Goal: Connect with others: Connect with other users

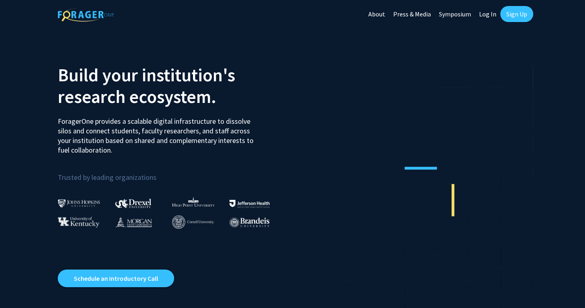
click at [490, 14] on link "Log In" at bounding box center [487, 14] width 25 height 28
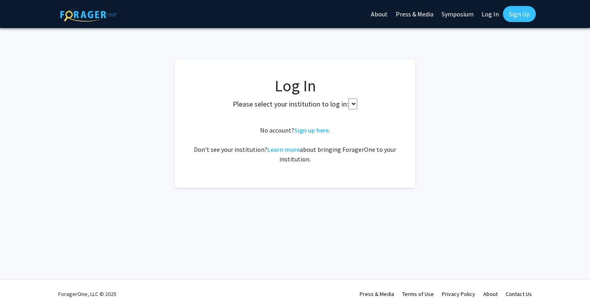
select select
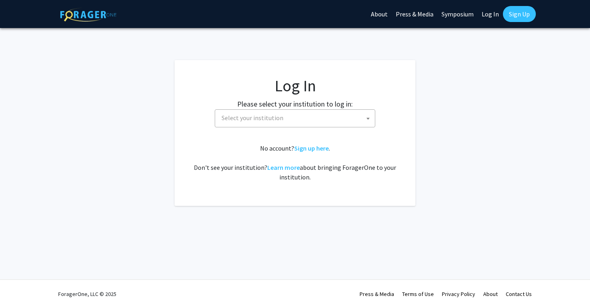
click at [309, 126] on span "Select your institution" at bounding box center [296, 118] width 156 height 16
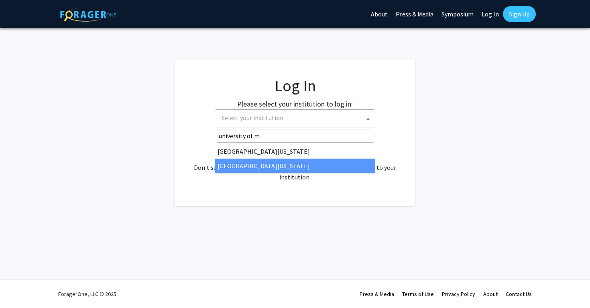
type input "university of m"
select select "33"
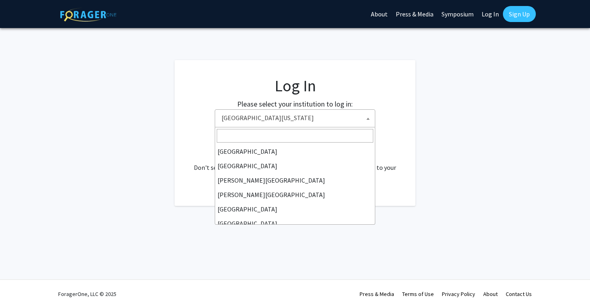
scroll to position [281, 0]
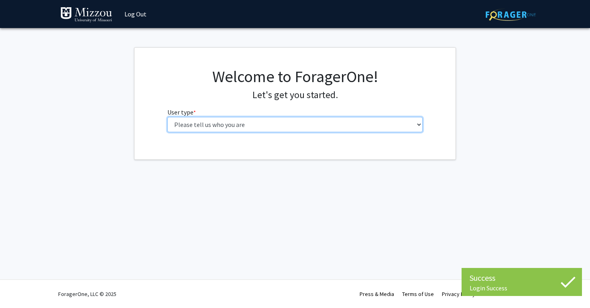
click at [313, 131] on select "Please tell us who you are Undergraduate Student Master's Student Doctoral Cand…" at bounding box center [294, 124] width 255 height 15
select select "1: undergrad"
click at [167, 117] on select "Please tell us who you are Undergraduate Student Master's Student Doctoral Cand…" at bounding box center [294, 124] width 255 height 15
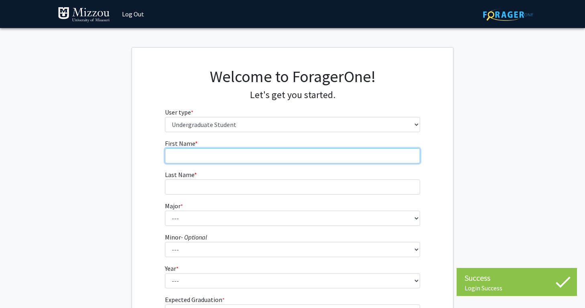
click at [373, 156] on input "First Name * required" at bounding box center [292, 155] width 255 height 15
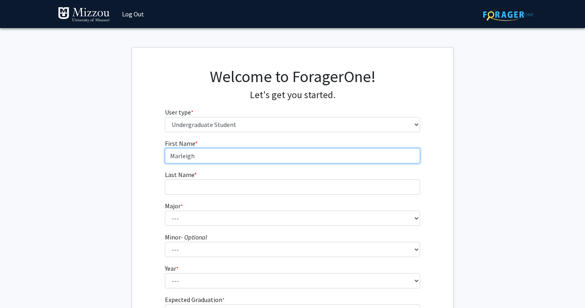
type input "Marleigh"
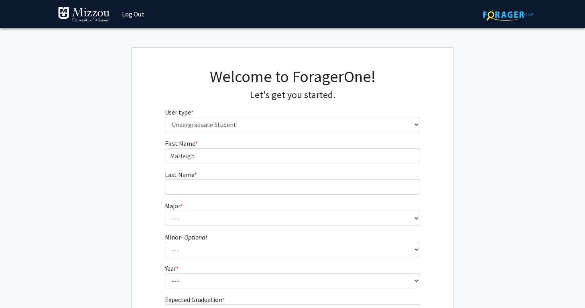
click at [327, 197] on form "First Name * required [PERSON_NAME] Last Name * required Major * required --- A…" at bounding box center [292, 235] width 255 height 193
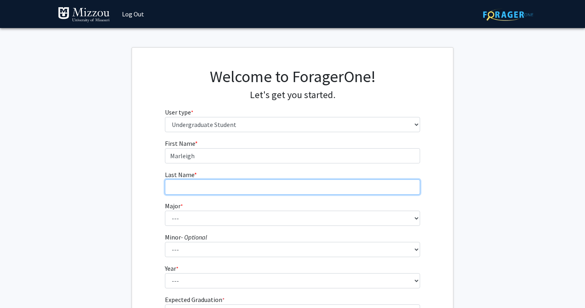
click at [333, 185] on input "Last Name * required" at bounding box center [292, 187] width 255 height 15
type input "[PERSON_NAME]"
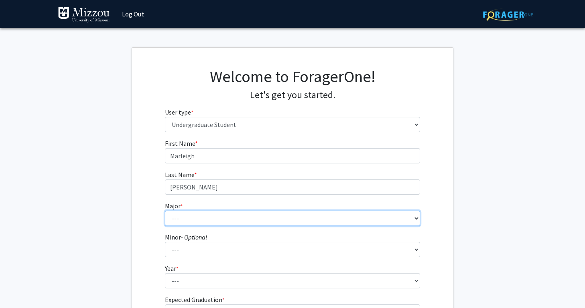
click at [281, 225] on select "--- Agribusiness Management Agricultural Education Agricultural Education: Comm…" at bounding box center [292, 218] width 255 height 15
select select "88: 2586"
click at [165, 211] on select "--- Agribusiness Management Agricultural Education Agricultural Education: Comm…" at bounding box center [292, 218] width 255 height 15
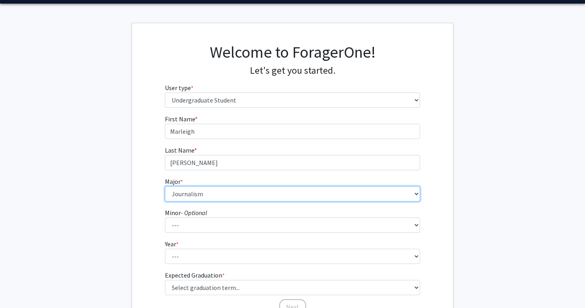
scroll to position [26, 0]
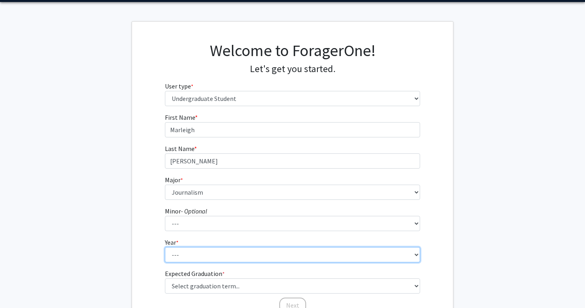
click at [243, 261] on select "--- First-year Sophomore Junior Senior Postbaccalaureate Certificate" at bounding box center [292, 254] width 255 height 15
select select "1: first-year"
click at [165, 247] on select "--- First-year Sophomore Junior Senior Postbaccalaureate Certificate" at bounding box center [292, 254] width 255 height 15
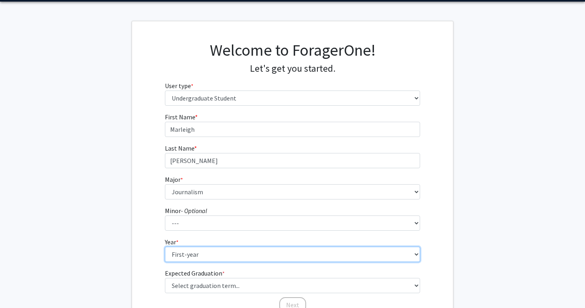
scroll to position [62, 0]
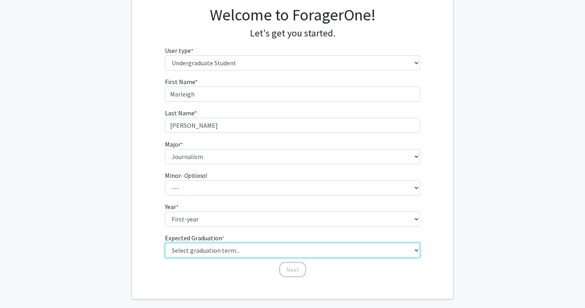
click at [241, 248] on select "Select graduation term... Spring 2025 Summer 2025 Fall 2025 Winter 2025 Spring …" at bounding box center [292, 250] width 255 height 15
select select "17: spring_2029"
click at [165, 243] on select "Select graduation term... Spring 2025 Summer 2025 Fall 2025 Winter 2025 Spring …" at bounding box center [292, 250] width 255 height 15
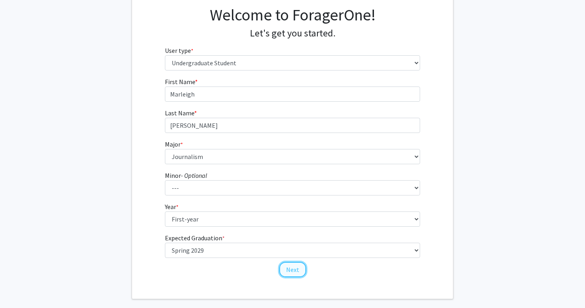
click at [293, 265] on button "Next" at bounding box center [292, 269] width 27 height 15
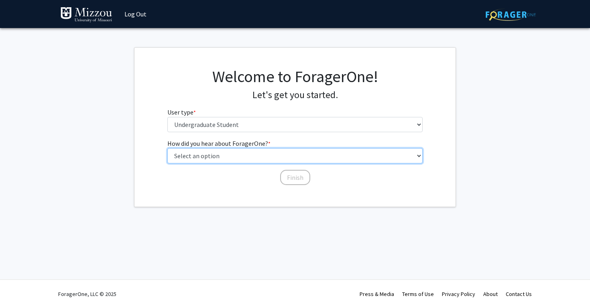
click at [282, 153] on select "Select an option Peer/student recommendation Faculty/staff recommendation Unive…" at bounding box center [294, 155] width 255 height 15
select select "1: peer_recommendation"
click at [167, 148] on select "Select an option Peer/student recommendation Faculty/staff recommendation Unive…" at bounding box center [294, 155] width 255 height 15
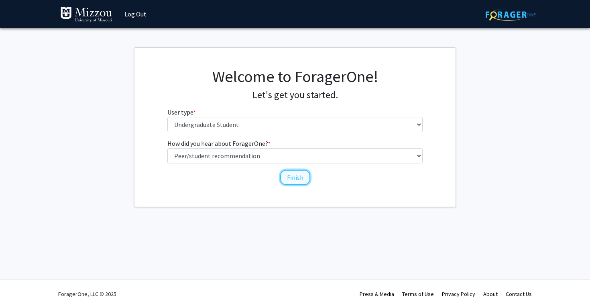
click at [286, 176] on button "Finish" at bounding box center [295, 177] width 30 height 15
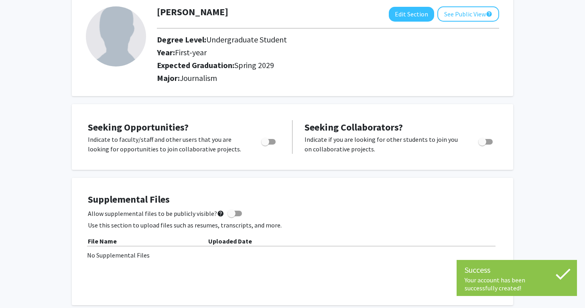
scroll to position [65, 0]
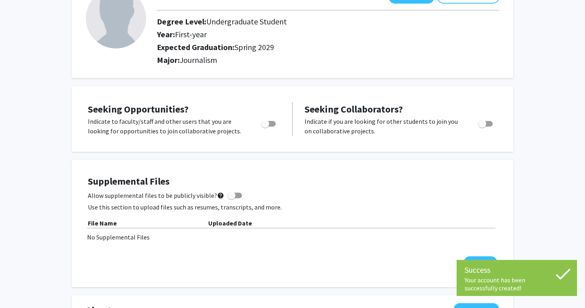
click at [268, 130] on div at bounding box center [269, 126] width 34 height 19
click at [268, 124] on span "Toggle" at bounding box center [265, 124] width 8 height 8
click at [265, 127] on input "Are you actively seeking opportunities?" at bounding box center [265, 127] width 0 height 0
checkbox input "true"
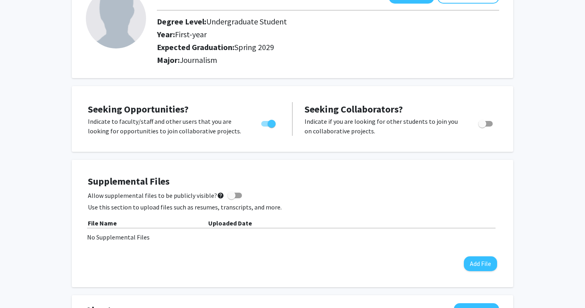
click at [484, 124] on span "Toggle" at bounding box center [482, 124] width 8 height 8
click at [482, 127] on input "Would you like to receive other student requests to work with you?" at bounding box center [482, 127] width 0 height 0
checkbox input "true"
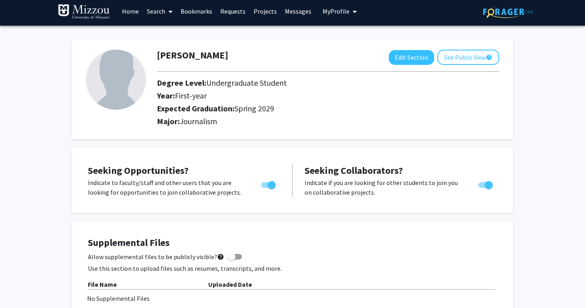
scroll to position [0, 0]
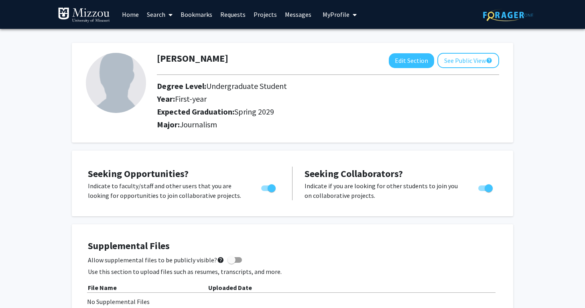
click at [139, 14] on link "Home" at bounding box center [130, 14] width 25 height 28
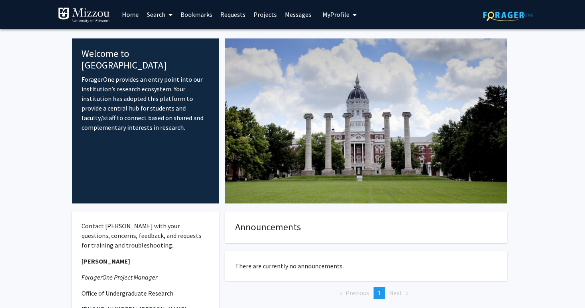
click at [162, 19] on link "Search" at bounding box center [160, 14] width 34 height 28
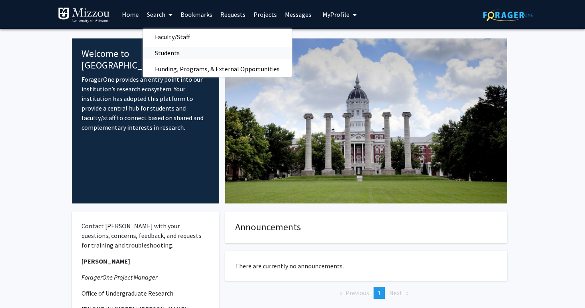
click at [169, 52] on span "Students" at bounding box center [167, 53] width 49 height 16
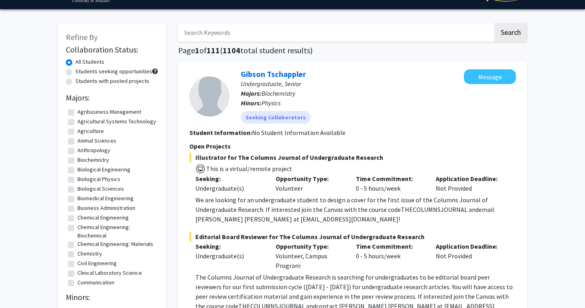
scroll to position [15, 0]
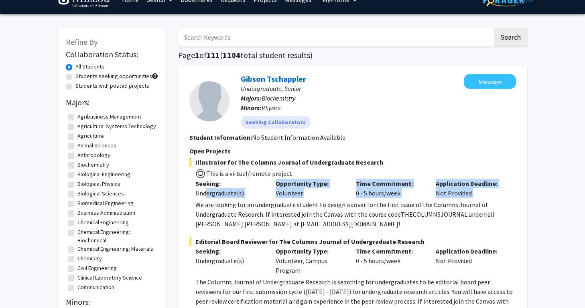
drag, startPoint x: 249, startPoint y: 199, endPoint x: 206, endPoint y: 197, distance: 43.7
click at [206, 197] on div "Illustrator for The Columns Journal of Undergraduate Research This is a virtual…" at bounding box center [352, 193] width 326 height 71
click at [196, 208] on p "We are looking for an undergraduate student to design a cover for the first iss…" at bounding box center [355, 214] width 320 height 29
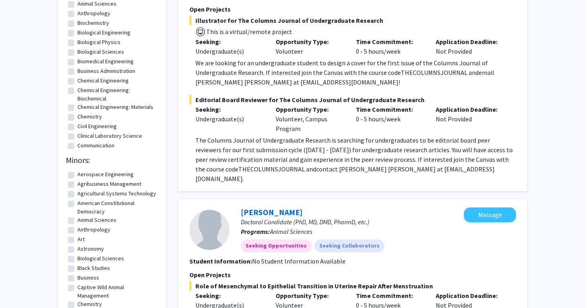
scroll to position [249, 0]
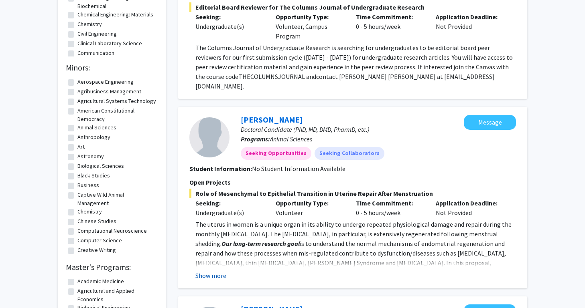
click at [206, 271] on button "Show more" at bounding box center [210, 276] width 31 height 10
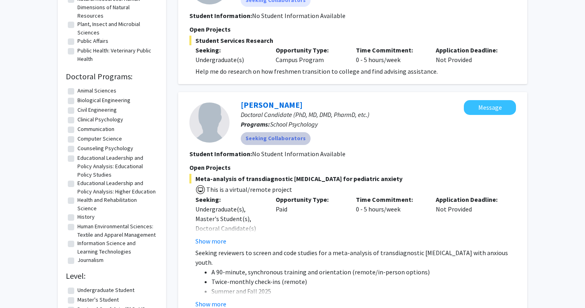
scroll to position [626, 0]
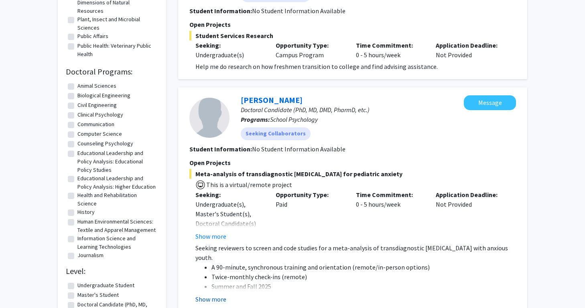
click at [215, 295] on button "Show more" at bounding box center [210, 300] width 31 height 10
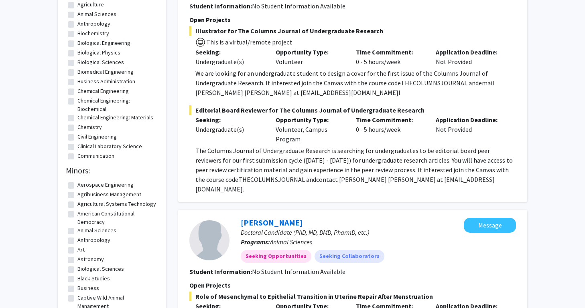
scroll to position [0, 0]
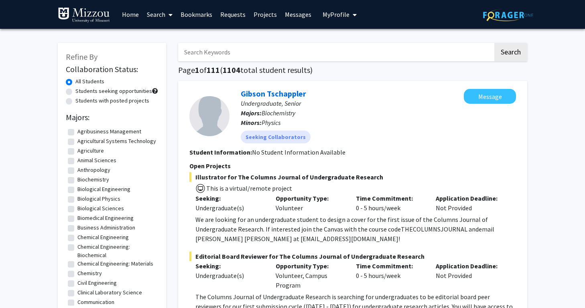
click at [91, 78] on label "All Students" at bounding box center [89, 81] width 29 height 8
click at [81, 78] on input "All Students" at bounding box center [77, 79] width 5 height 5
click at [166, 15] on span at bounding box center [168, 15] width 7 height 28
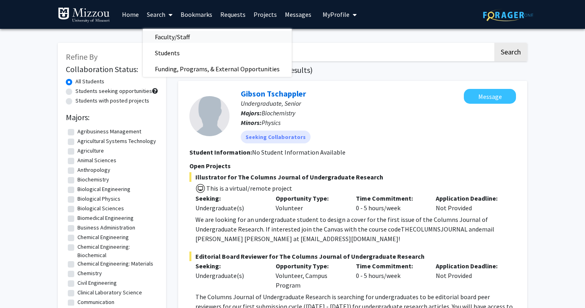
click at [173, 40] on span "Faculty/Staff" at bounding box center [172, 37] width 59 height 16
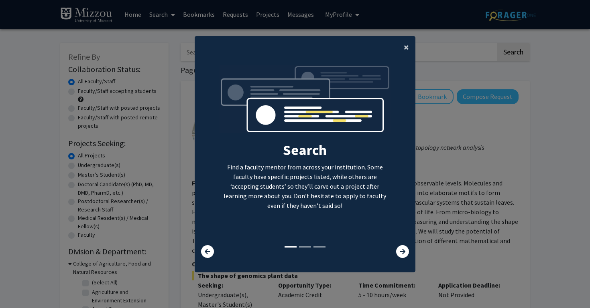
click at [407, 51] on span "×" at bounding box center [405, 47] width 5 height 12
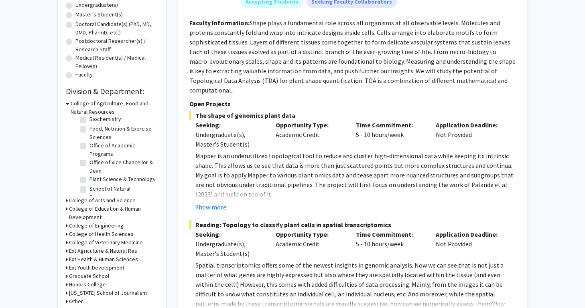
scroll to position [172, 0]
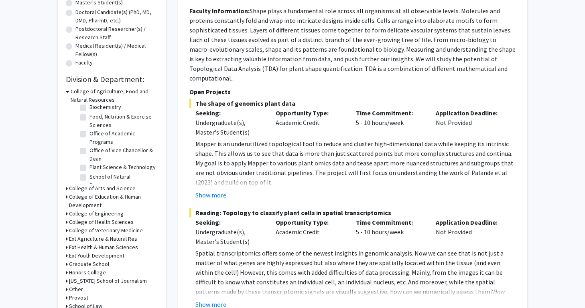
click at [121, 280] on h3 "[US_STATE] School of Journalism" at bounding box center [108, 281] width 78 height 8
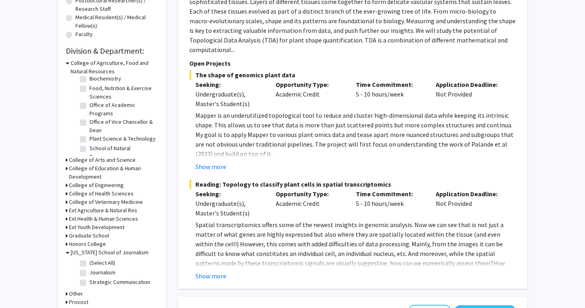
scroll to position [217, 0]
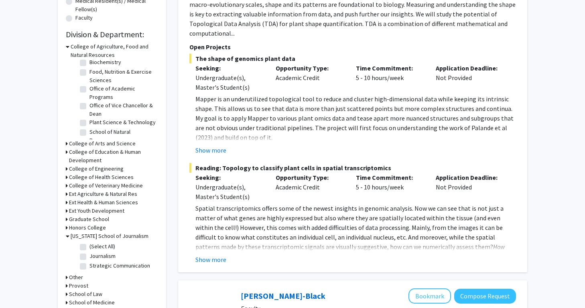
click at [98, 247] on label "(Select All)" at bounding box center [102, 247] width 26 height 8
click at [95, 247] on input "(Select All)" at bounding box center [91, 245] width 5 height 5
checkbox input "true"
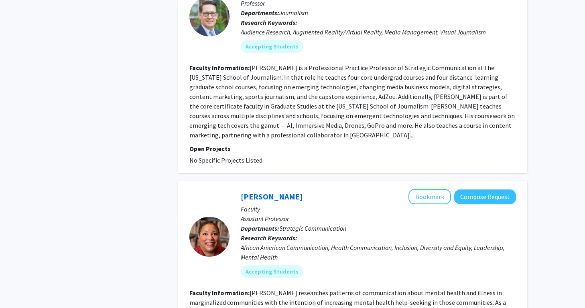
scroll to position [1837, 0]
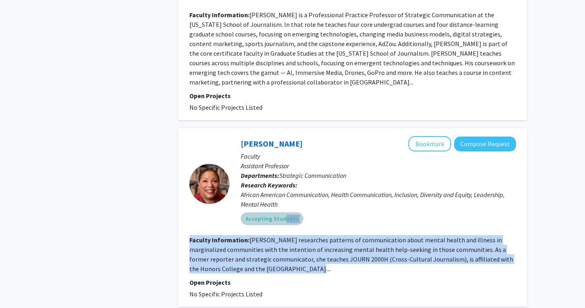
drag, startPoint x: 282, startPoint y: 173, endPoint x: 271, endPoint y: 229, distance: 56.4
click at [272, 228] on fg-search-faculty "[PERSON_NAME] Bookmark Compose Request Faculty Assistant Professor Departments:…" at bounding box center [352, 217] width 326 height 163
click at [271, 229] on fg-search-faculty "[PERSON_NAME] Bookmark Compose Request Faculty Assistant Professor Departments:…" at bounding box center [352, 217] width 326 height 163
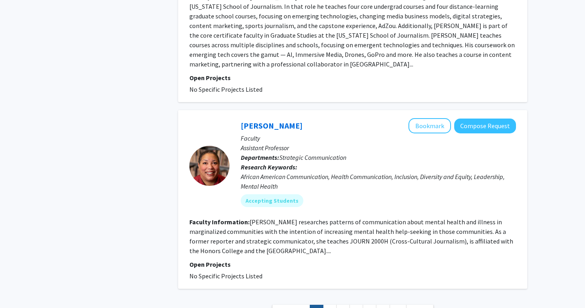
scroll to position [1876, 0]
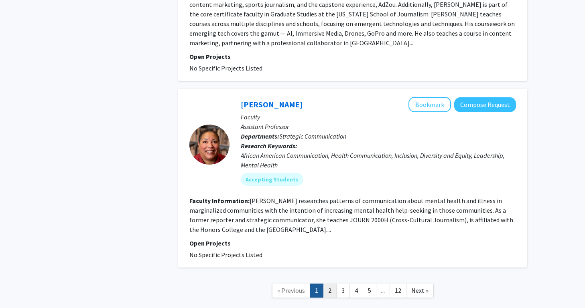
click at [328, 284] on link "2" at bounding box center [330, 291] width 14 height 14
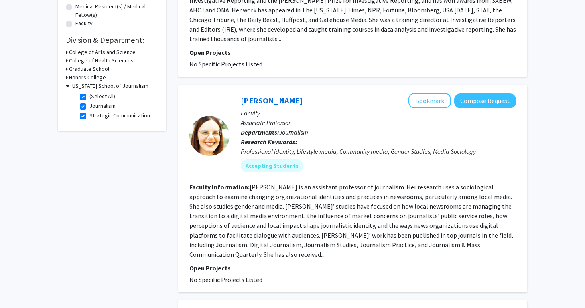
scroll to position [211, 0]
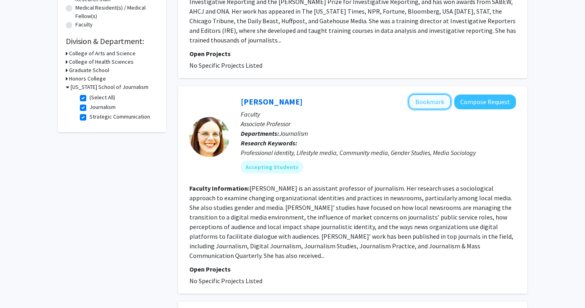
click at [424, 97] on button "Bookmark" at bounding box center [429, 101] width 43 height 15
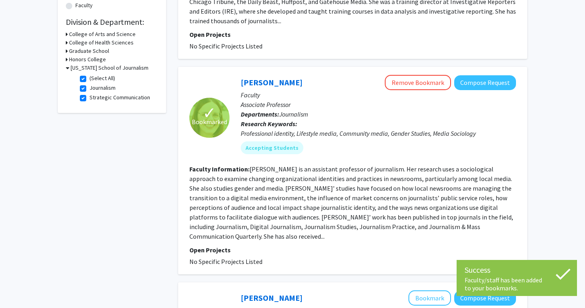
scroll to position [243, 0]
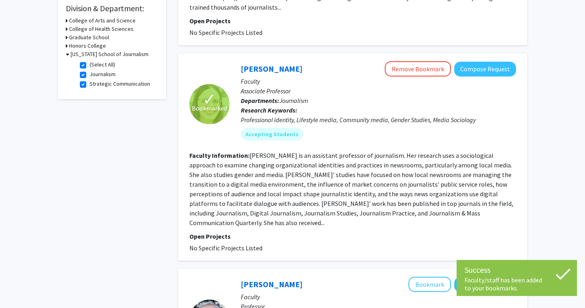
click at [396, 217] on fg-read-more "[PERSON_NAME] is an assistant professor of journalism. Her research uses a soci…" at bounding box center [351, 189] width 324 height 75
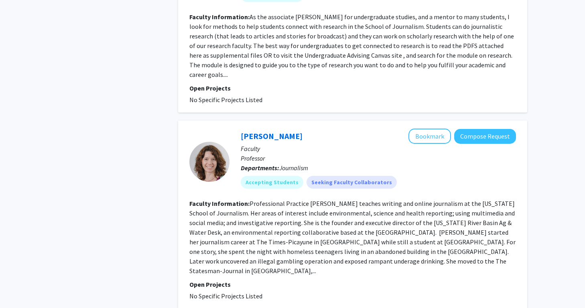
scroll to position [1886, 0]
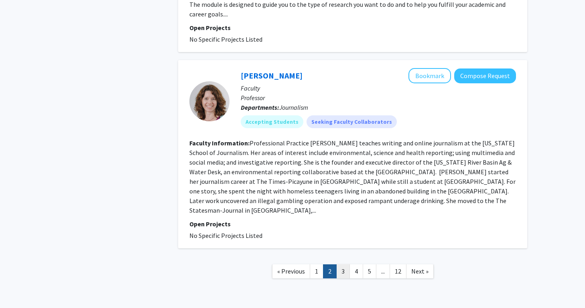
click at [344, 265] on link "3" at bounding box center [343, 272] width 14 height 14
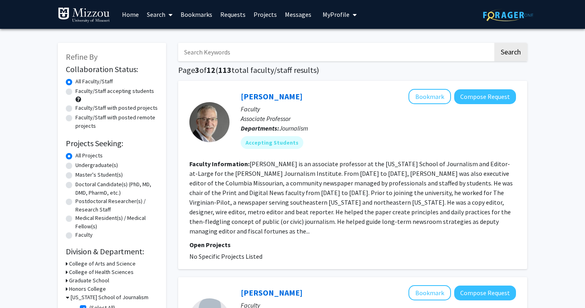
click at [145, 112] on label "Faculty/Staff with posted projects" at bounding box center [116, 108] width 82 height 8
click at [81, 109] on input "Faculty/Staff with posted projects" at bounding box center [77, 106] width 5 height 5
radio input "true"
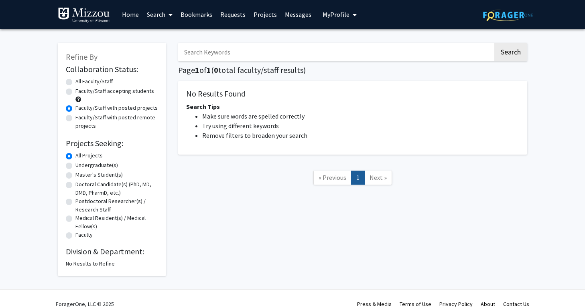
click at [144, 116] on label "Faculty/Staff with posted remote projects" at bounding box center [116, 121] width 83 height 17
click at [81, 116] on input "Faculty/Staff with posted remote projects" at bounding box center [77, 115] width 5 height 5
radio input "true"
click at [146, 90] on label "Faculty/Staff accepting students" at bounding box center [114, 91] width 79 height 8
click at [81, 90] on input "Faculty/Staff accepting students" at bounding box center [77, 89] width 5 height 5
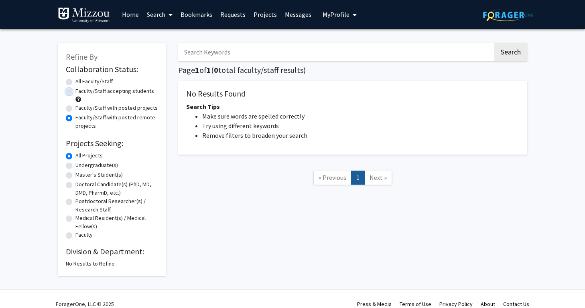
radio input "true"
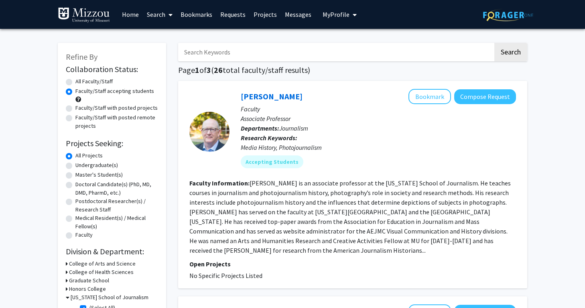
click at [140, 81] on div "All Faculty/Staff" at bounding box center [112, 82] width 92 height 10
click at [113, 78] on label "All Faculty/Staff" at bounding box center [93, 81] width 37 height 8
click at [81, 78] on input "All Faculty/Staff" at bounding box center [77, 79] width 5 height 5
radio input "true"
click at [231, 14] on link "Requests" at bounding box center [232, 14] width 33 height 28
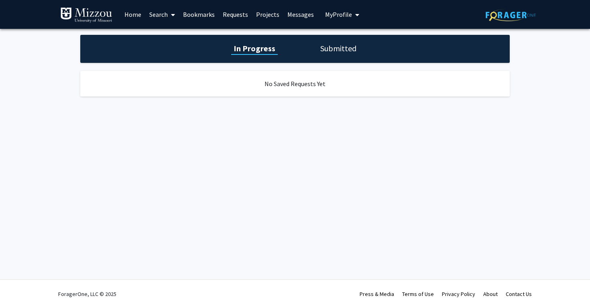
click at [210, 21] on link "Bookmarks" at bounding box center [199, 14] width 40 height 28
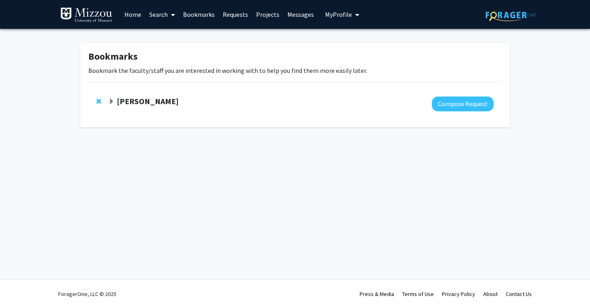
click at [293, 84] on div "Bookmarks Bookmark the faculty/staff you are interested in working with to help…" at bounding box center [294, 85] width 429 height 85
click at [287, 96] on div "[PERSON_NAME] Compose Request" at bounding box center [294, 104] width 413 height 31
click at [146, 105] on strong "[PERSON_NAME]" at bounding box center [148, 101] width 62 height 10
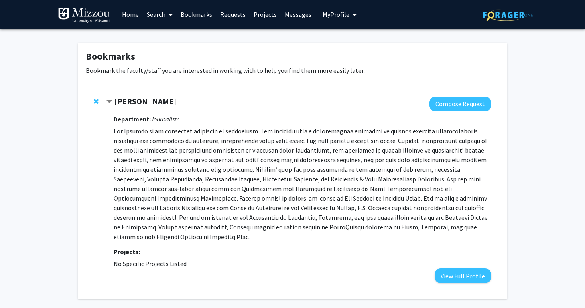
click at [291, 14] on link "Messages" at bounding box center [298, 14] width 34 height 28
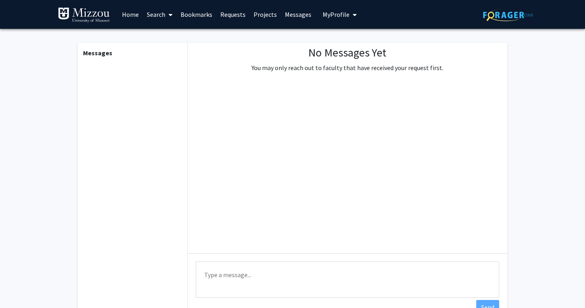
click at [263, 14] on link "Projects" at bounding box center [264, 14] width 31 height 28
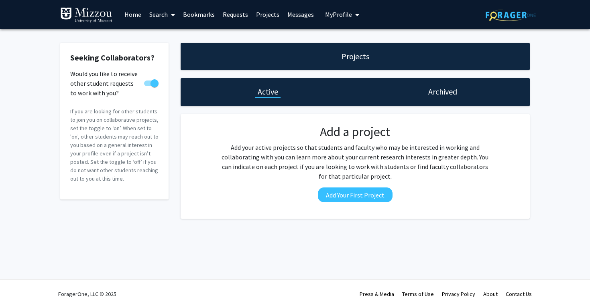
click at [240, 12] on link "Requests" at bounding box center [235, 14] width 33 height 28
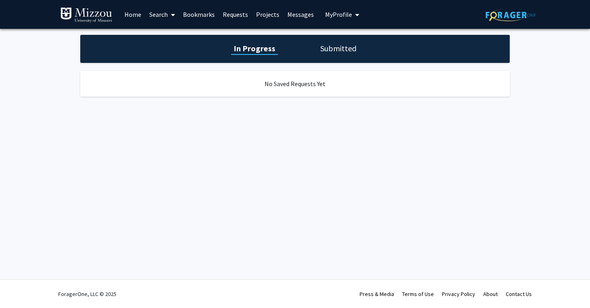
click at [211, 11] on link "Bookmarks" at bounding box center [199, 14] width 40 height 28
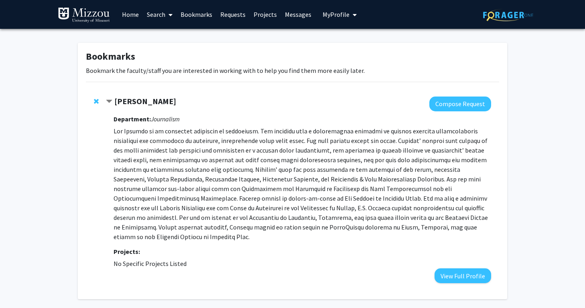
click at [174, 20] on link "Search" at bounding box center [160, 14] width 34 height 28
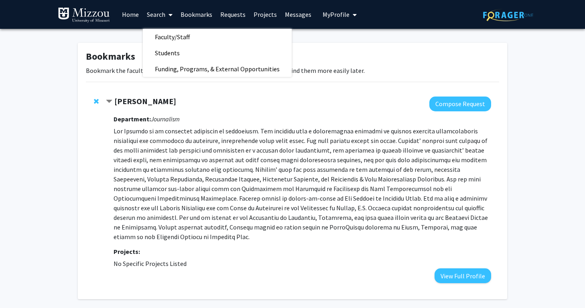
click at [143, 22] on link "Search" at bounding box center [160, 14] width 34 height 28
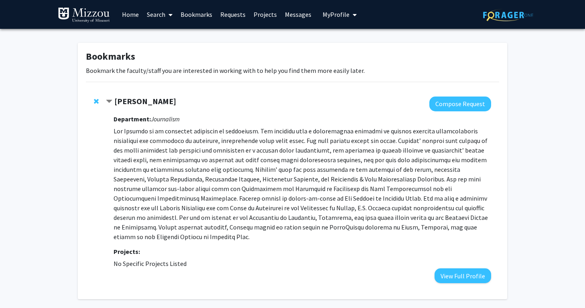
click at [134, 19] on link "Home" at bounding box center [130, 14] width 25 height 28
